Goal: Task Accomplishment & Management: Complete application form

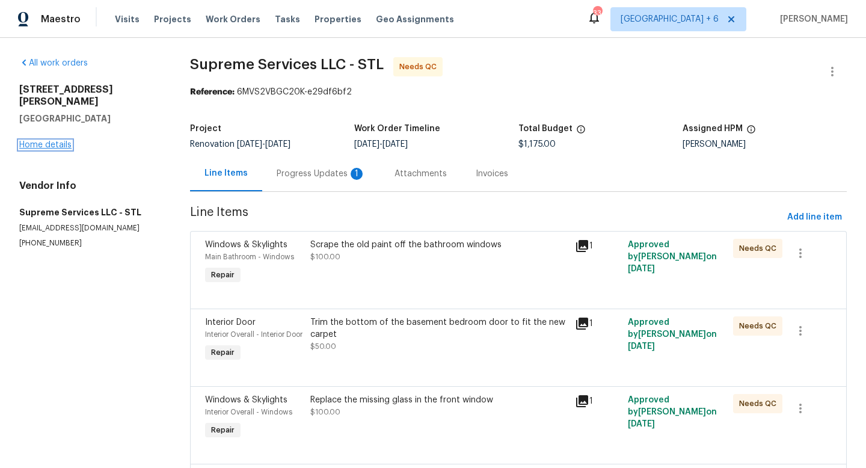
click at [63, 141] on link "Home details" at bounding box center [45, 145] width 52 height 8
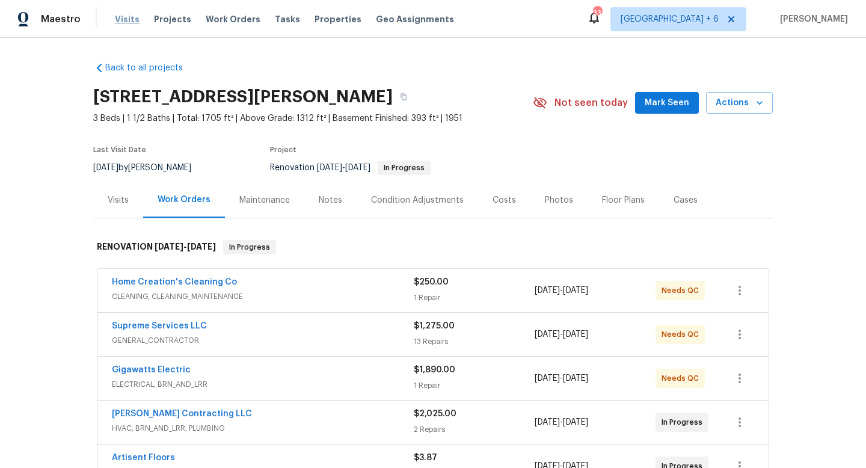
click at [119, 19] on span "Visits" at bounding box center [127, 19] width 25 height 12
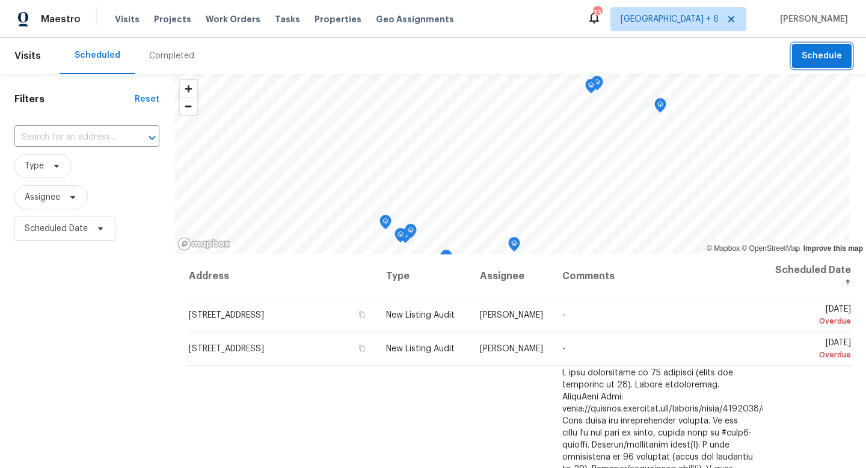
click at [812, 58] on span "Schedule" at bounding box center [822, 56] width 40 height 15
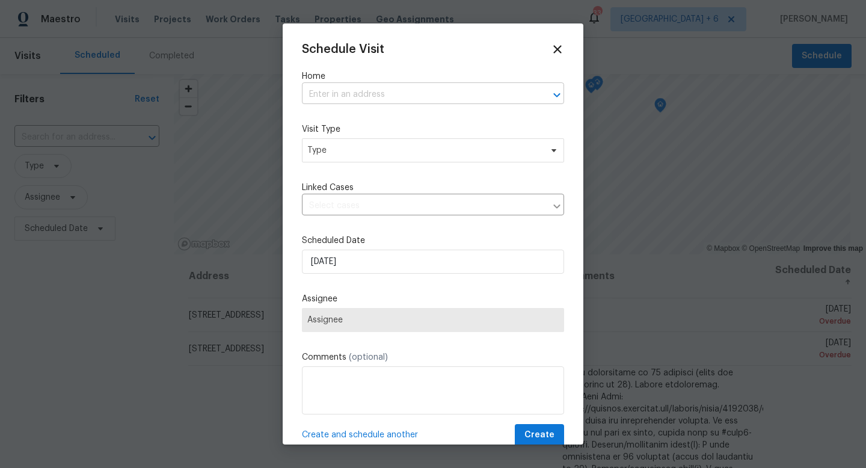
click at [422, 97] on input "text" at bounding box center [416, 94] width 229 height 19
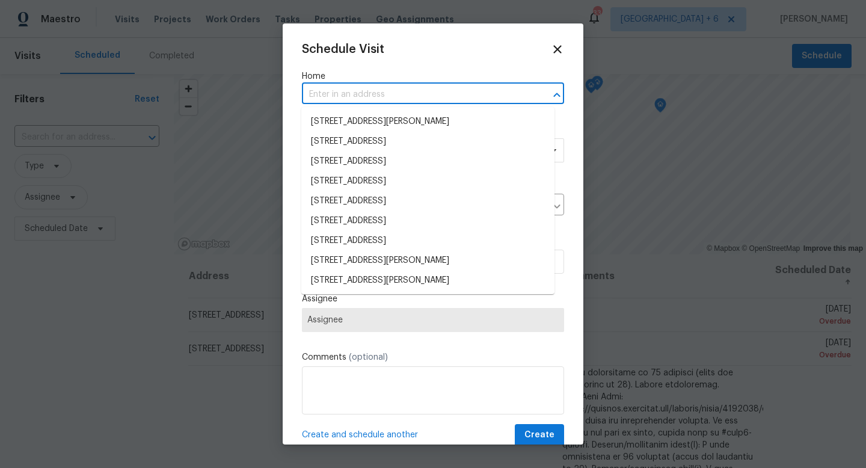
paste input "[STREET_ADDRESS][PERSON_NAME]"
type input "[STREET_ADDRESS][PERSON_NAME]"
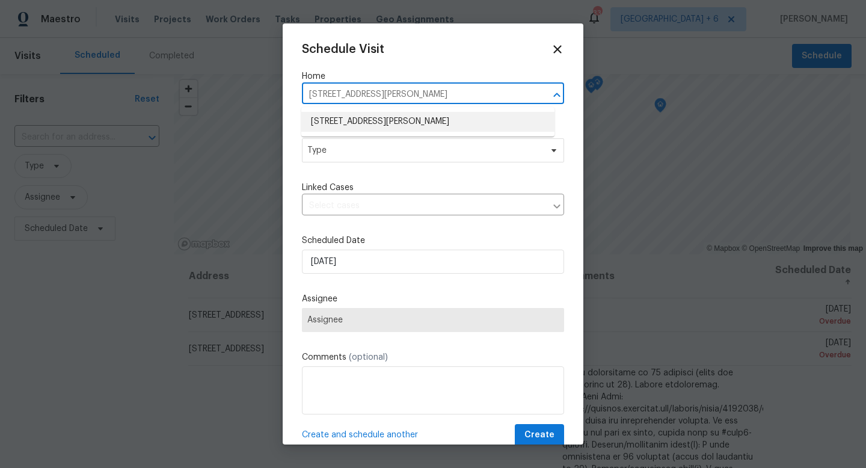
click at [420, 123] on li "[STREET_ADDRESS][PERSON_NAME]" at bounding box center [427, 122] width 253 height 20
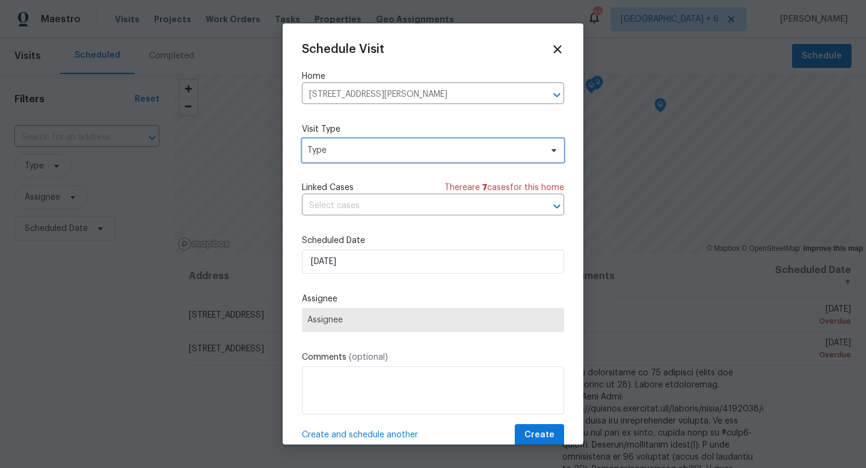
click at [398, 152] on span "Type" at bounding box center [424, 150] width 234 height 12
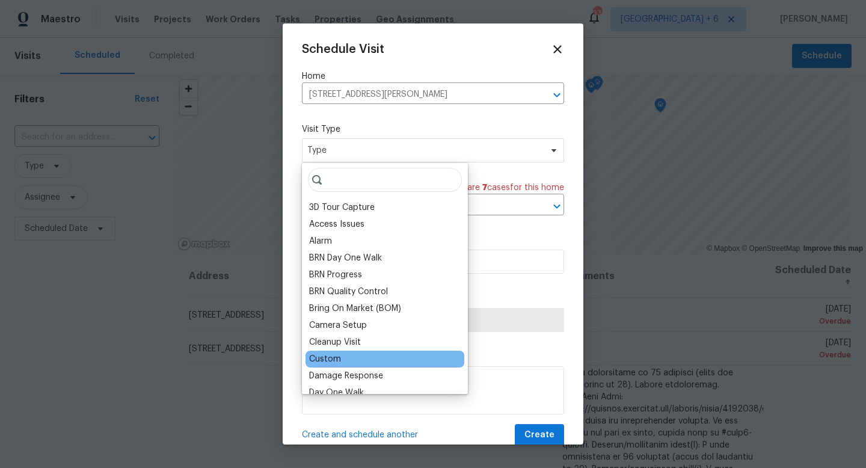
click at [332, 359] on div "Custom" at bounding box center [325, 359] width 32 height 12
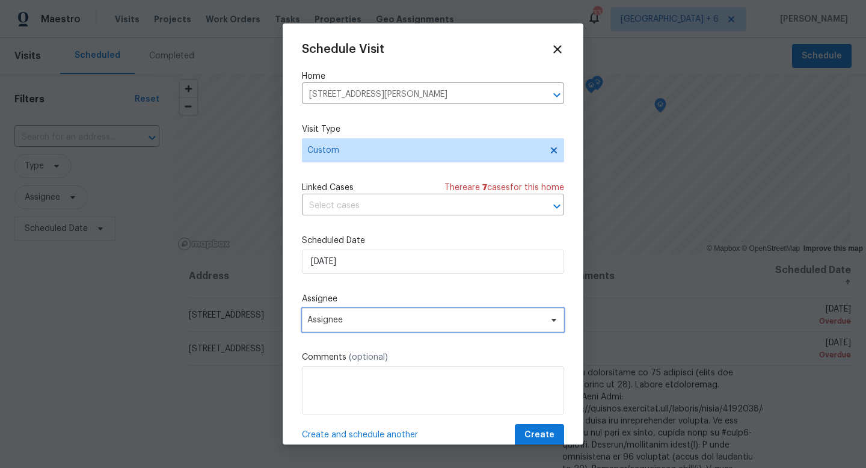
click at [398, 321] on span "Assignee" at bounding box center [425, 320] width 236 height 10
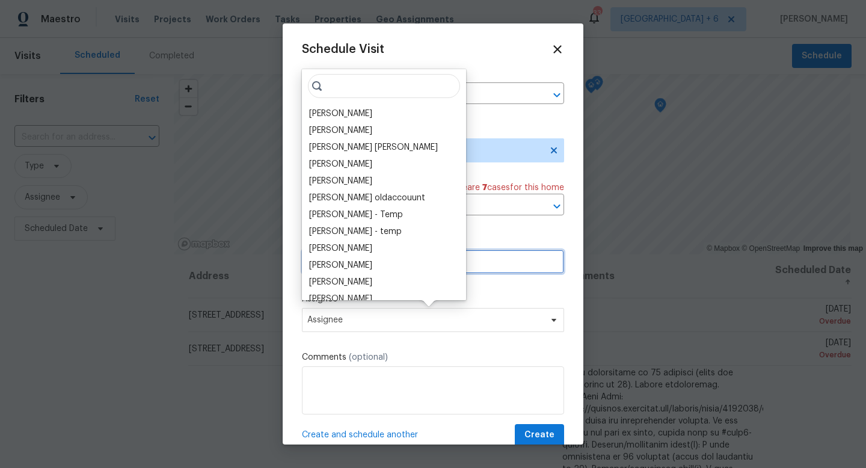
click at [537, 262] on input "[DATE]" at bounding box center [433, 262] width 262 height 24
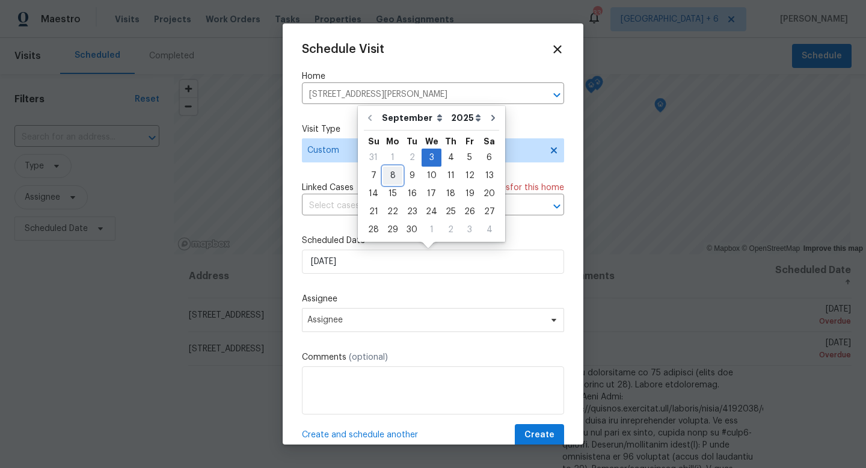
click at [392, 176] on div "8" at bounding box center [392, 175] width 19 height 17
type input "[DATE]"
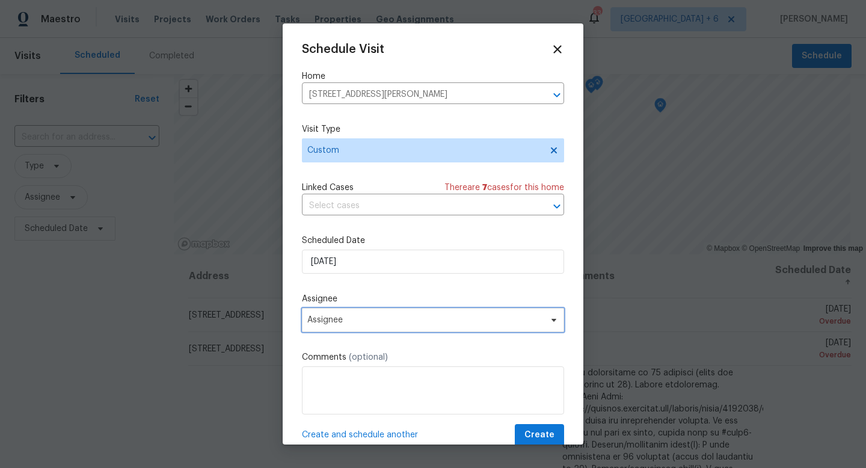
click at [392, 324] on span "Assignee" at bounding box center [425, 320] width 236 height 10
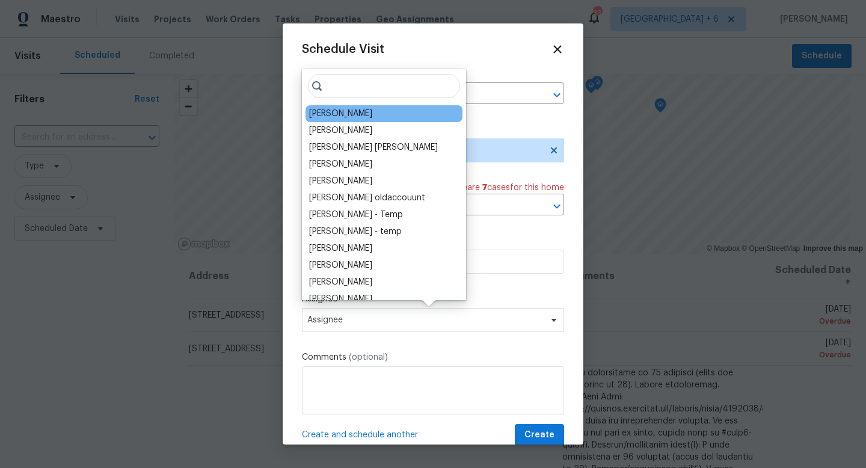
click at [323, 112] on div "[PERSON_NAME]" at bounding box center [340, 114] width 63 height 12
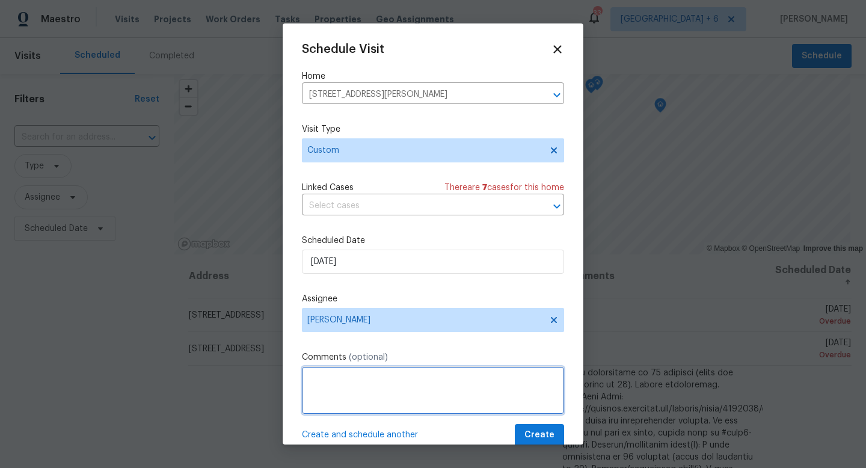
click at [344, 398] on textarea at bounding box center [433, 390] width 262 height 48
paste textarea "[PHONE_NUMBER]"
type textarea "OI-between 8-12pm (Also provided LB code) [PHONE_NUMBER]"
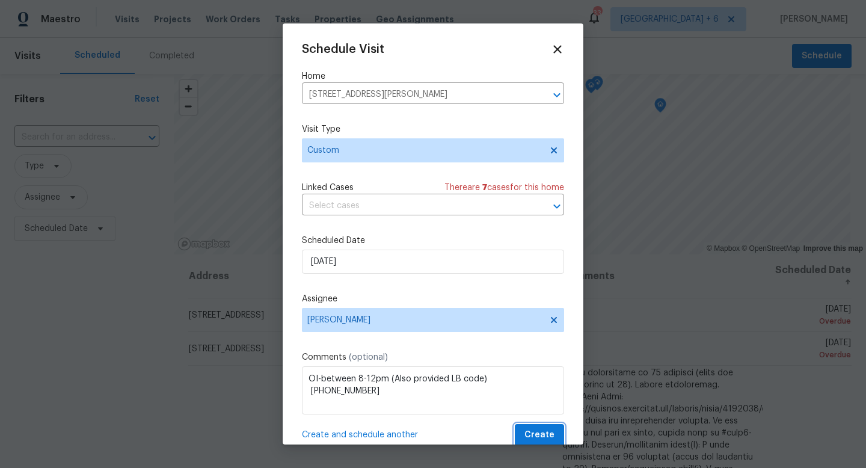
click at [525, 436] on span "Create" at bounding box center [540, 435] width 30 height 15
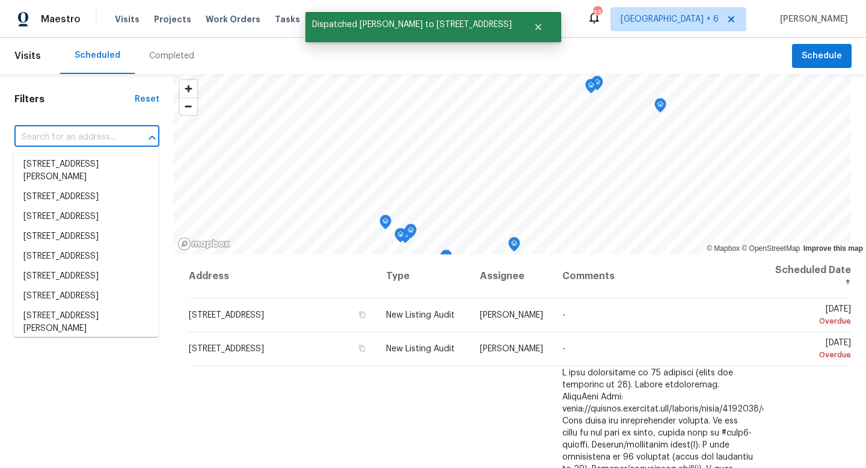
click at [113, 138] on input "text" at bounding box center [69, 137] width 111 height 19
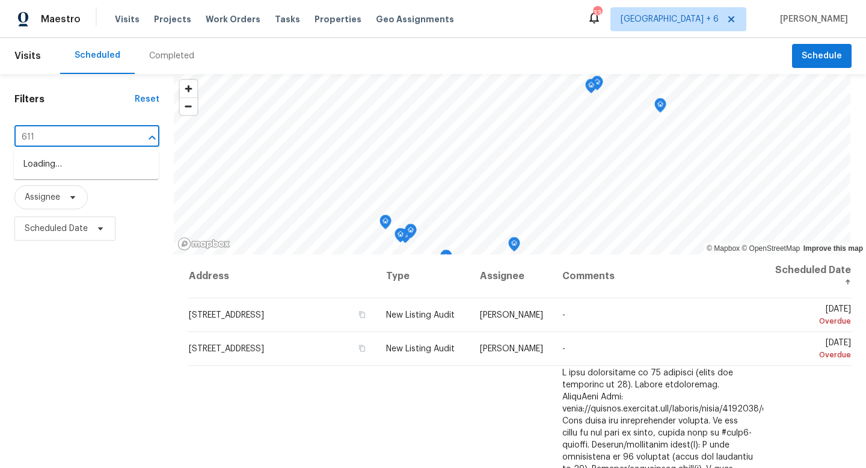
type input "611 s"
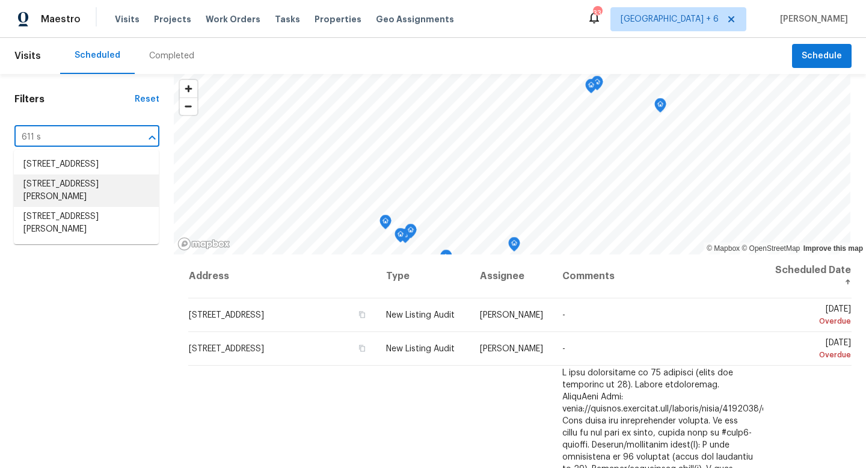
click at [122, 204] on li "[STREET_ADDRESS][PERSON_NAME]" at bounding box center [86, 190] width 145 height 32
